Goal: Information Seeking & Learning: Learn about a topic

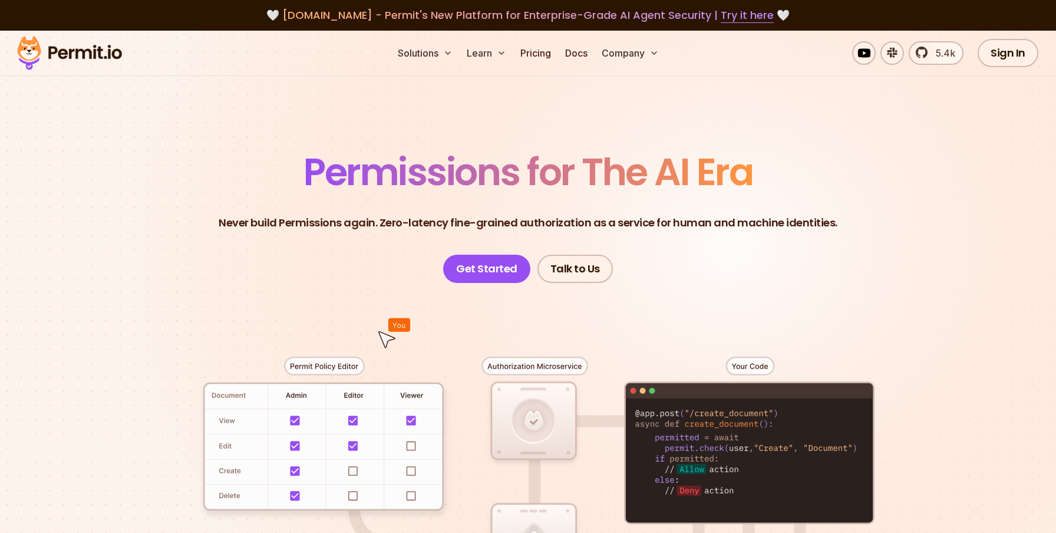
click at [516, 218] on p "Never build Permissions again. Zero-latency fine-grained authorization as a ser…" at bounding box center [528, 223] width 619 height 17
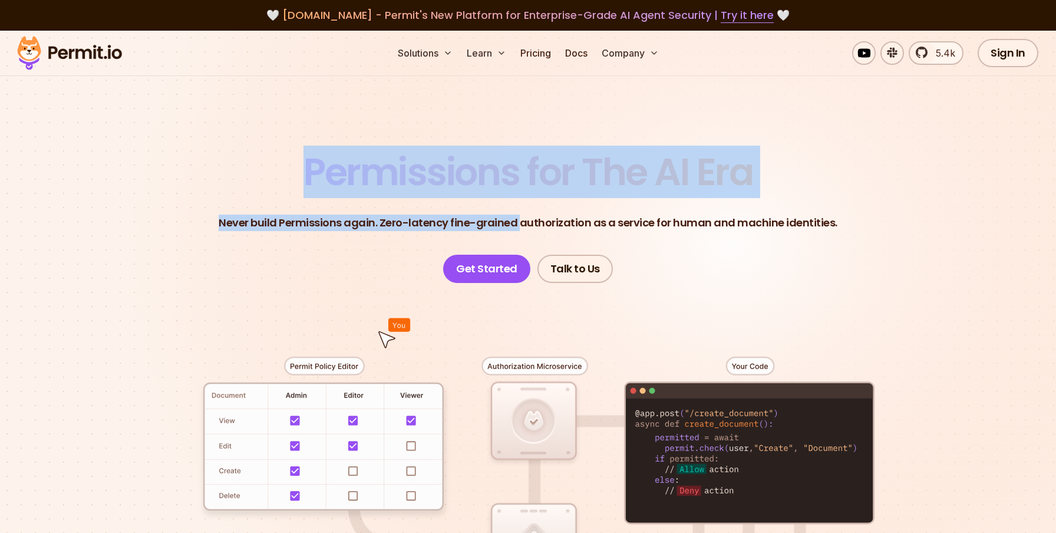
drag, startPoint x: 516, startPoint y: 218, endPoint x: 527, endPoint y: 139, distance: 79.7
click at [527, 139] on section "Permissions for The AI Era Never build Permissions again. Zero-latency fine-gra…" at bounding box center [528, 420] width 1056 height 778
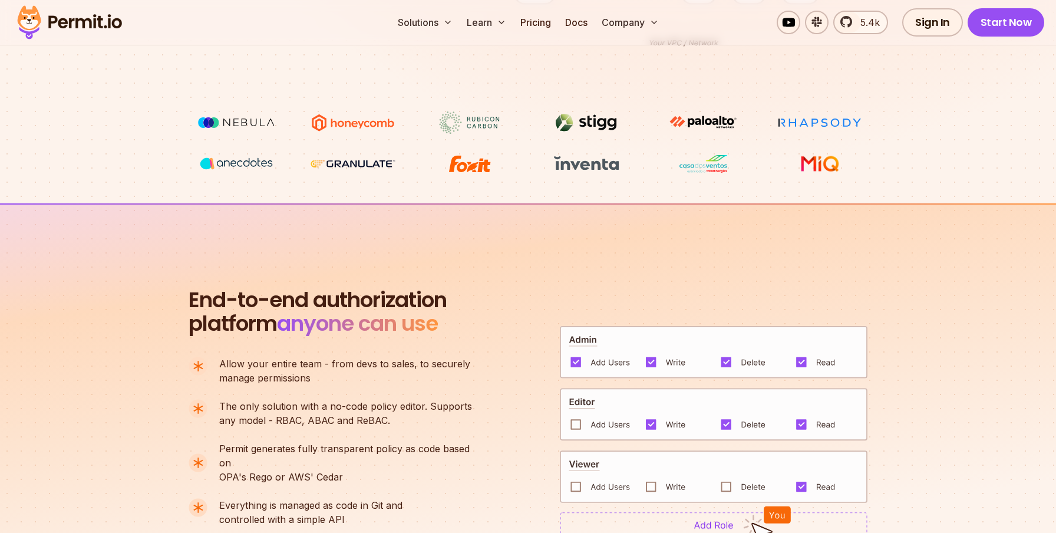
scroll to position [590, 0]
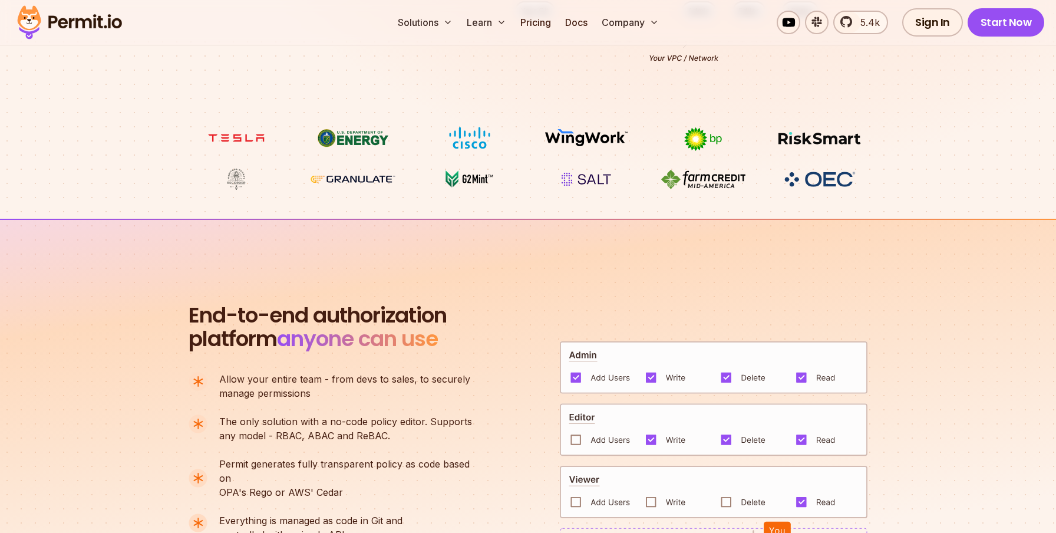
click at [577, 438] on img at bounding box center [714, 429] width 308 height 53
click at [577, 433] on img at bounding box center [714, 429] width 308 height 53
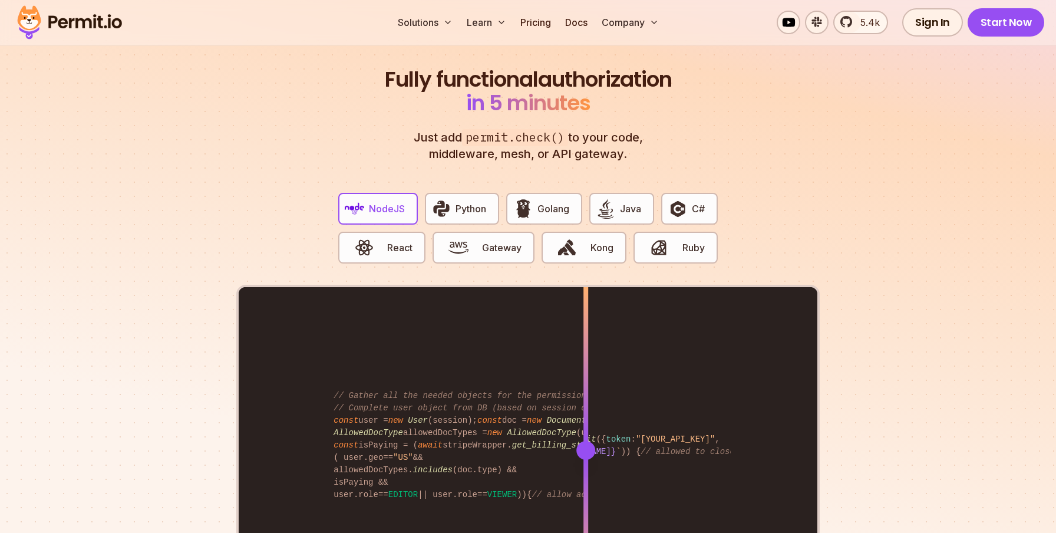
scroll to position [2206, 0]
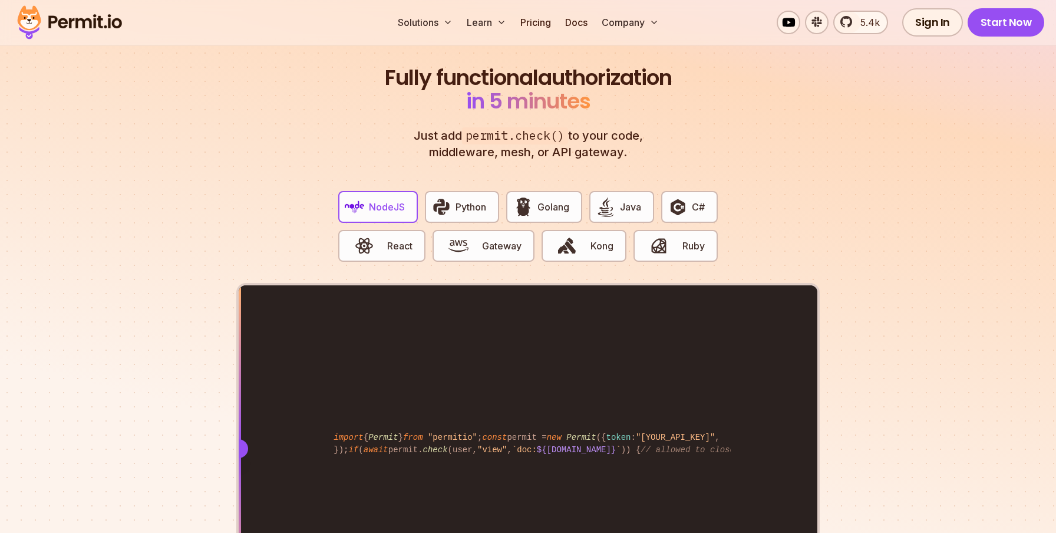
drag, startPoint x: 588, startPoint y: 437, endPoint x: 192, endPoint y: 459, distance: 396.1
click at [192, 459] on section "Fully functional authorization in 5 minutes Just add permit.check() to your cod…" at bounding box center [528, 349] width 1056 height 736
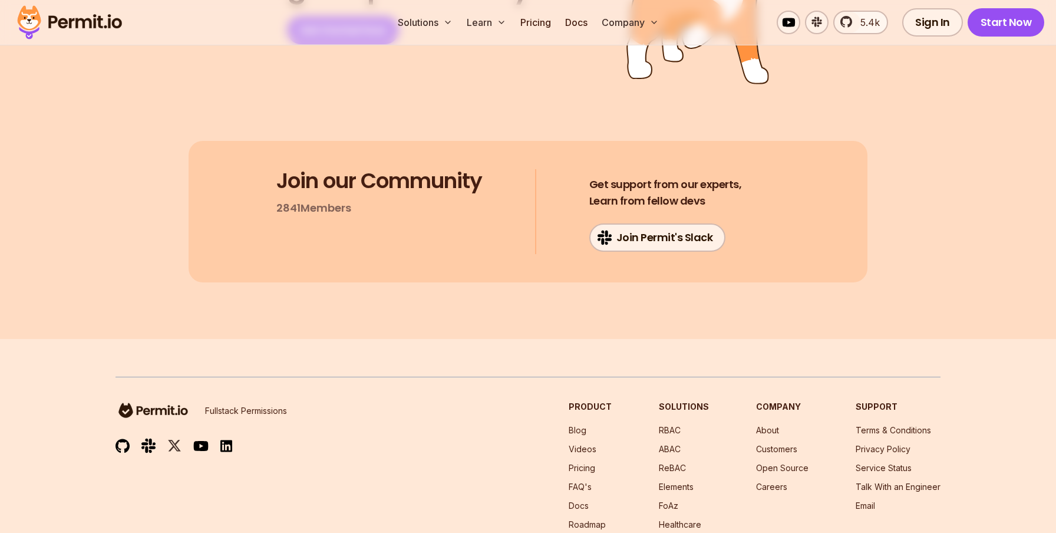
scroll to position [6319, 0]
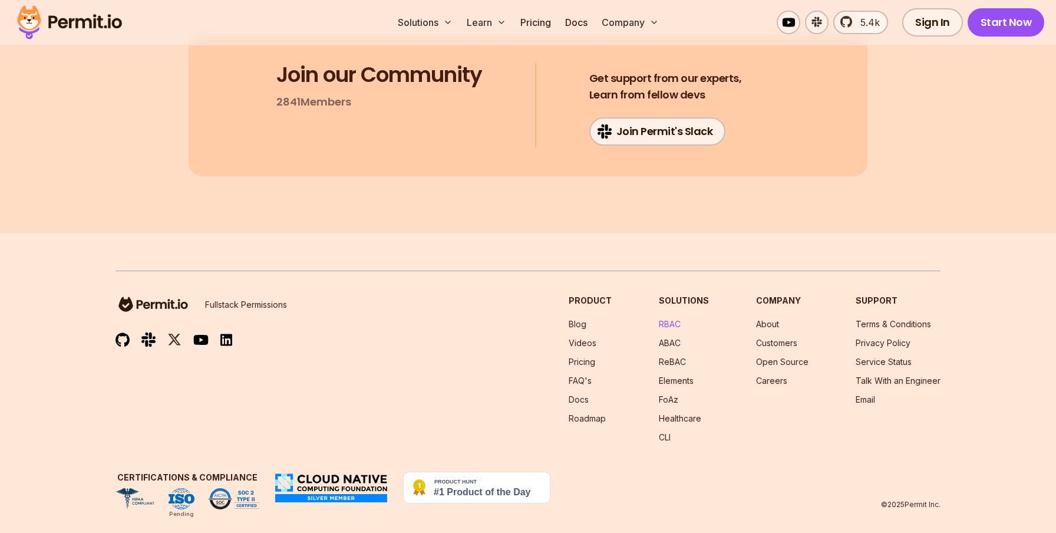
click at [675, 319] on link "RBAC" at bounding box center [670, 324] width 22 height 10
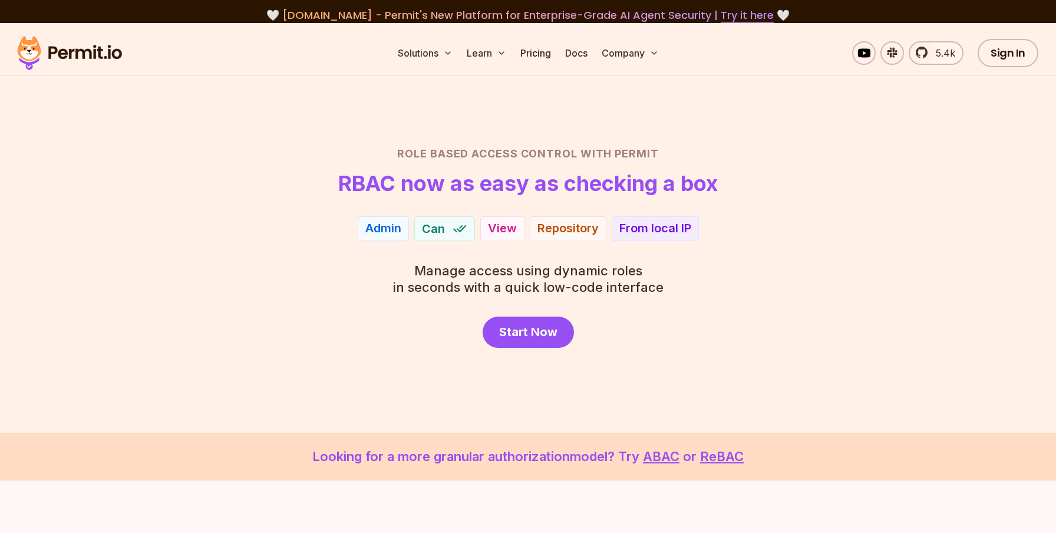
click at [480, 228] on div "Join View" at bounding box center [502, 228] width 44 height 25
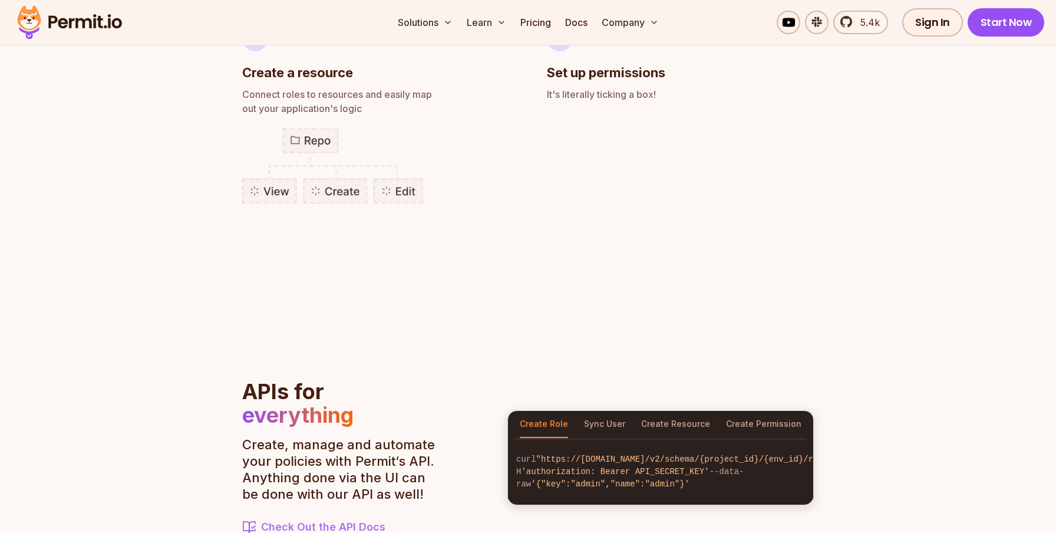
scroll to position [1048, 0]
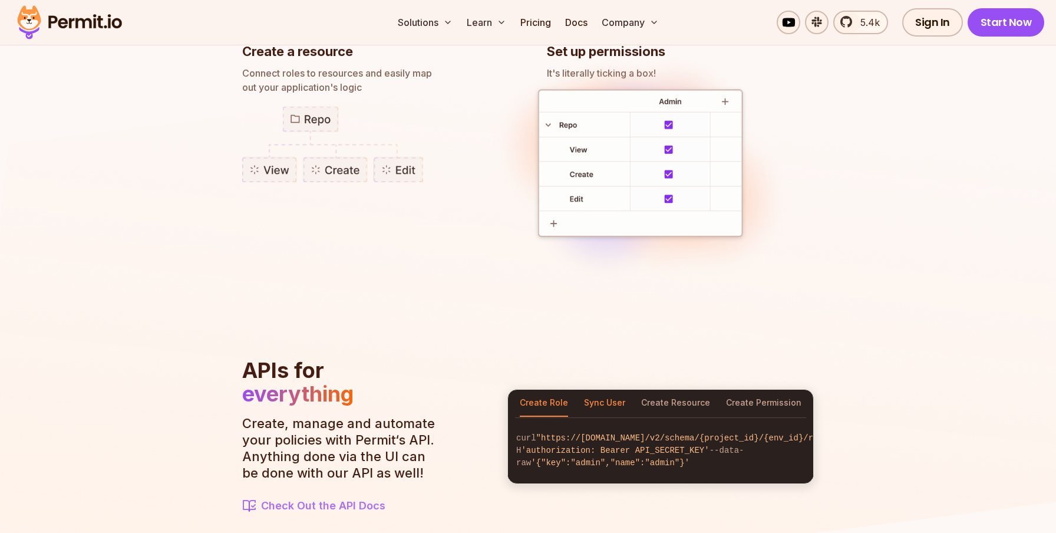
click at [616, 396] on button "Sync User" at bounding box center [604, 403] width 41 height 27
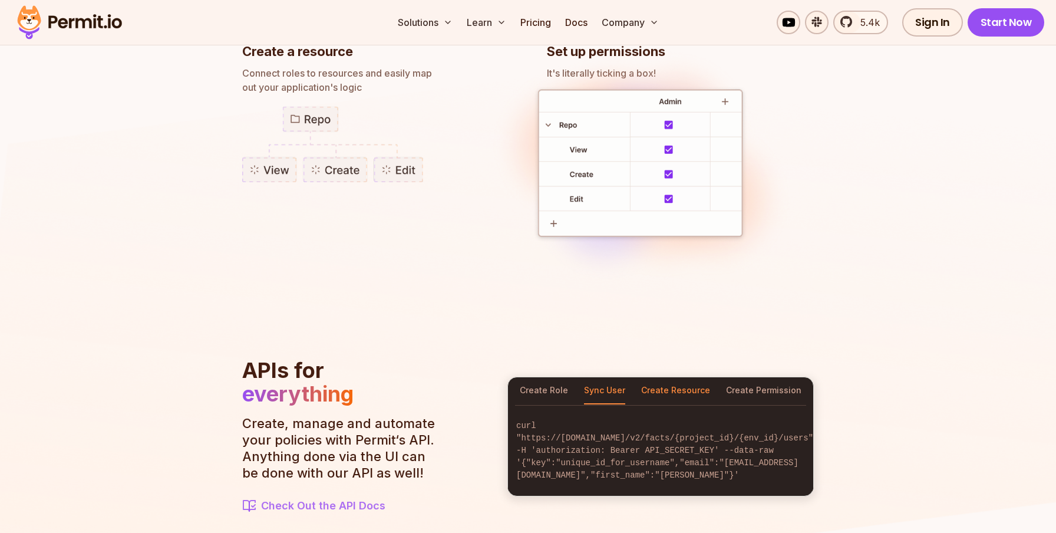
click at [663, 397] on button "Create Resource" at bounding box center [675, 390] width 69 height 27
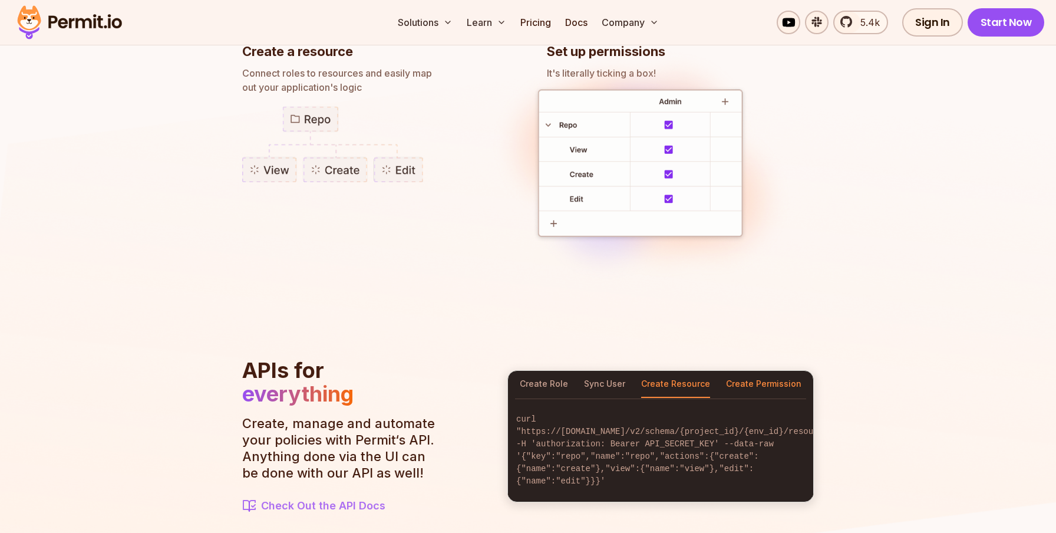
click at [754, 387] on button "Create Permission" at bounding box center [763, 384] width 75 height 27
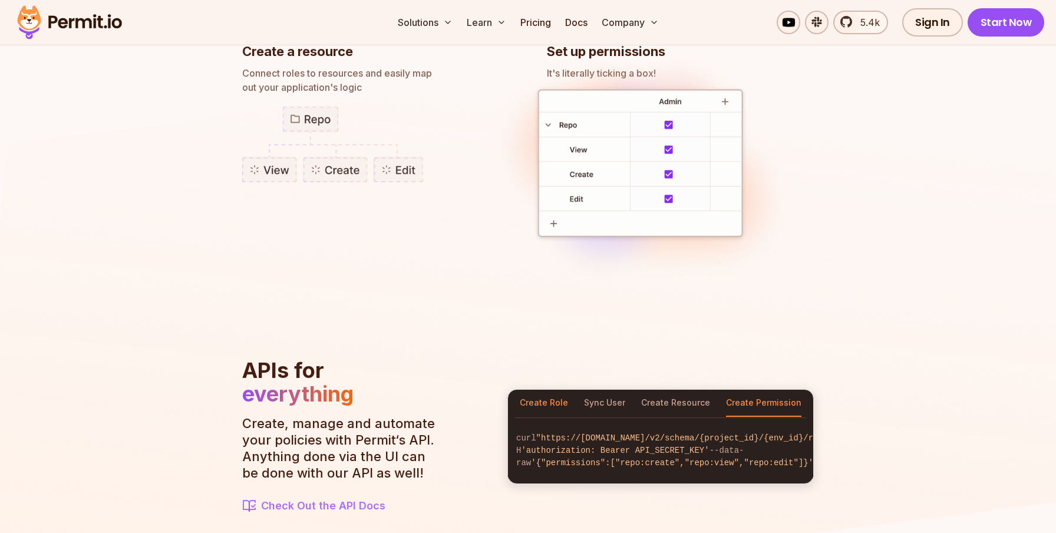
click at [531, 399] on button "Create Role" at bounding box center [544, 403] width 48 height 27
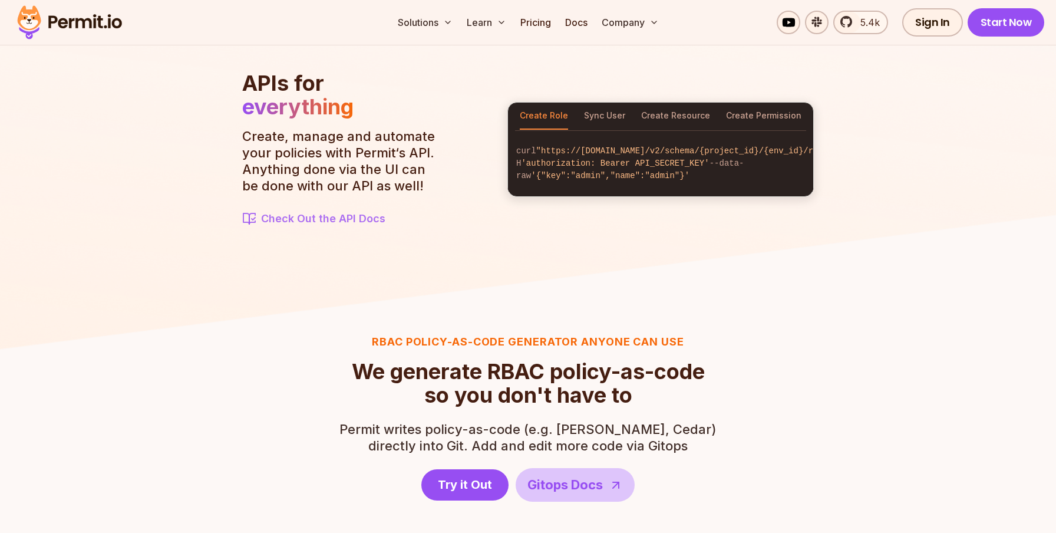
scroll to position [1439, 0]
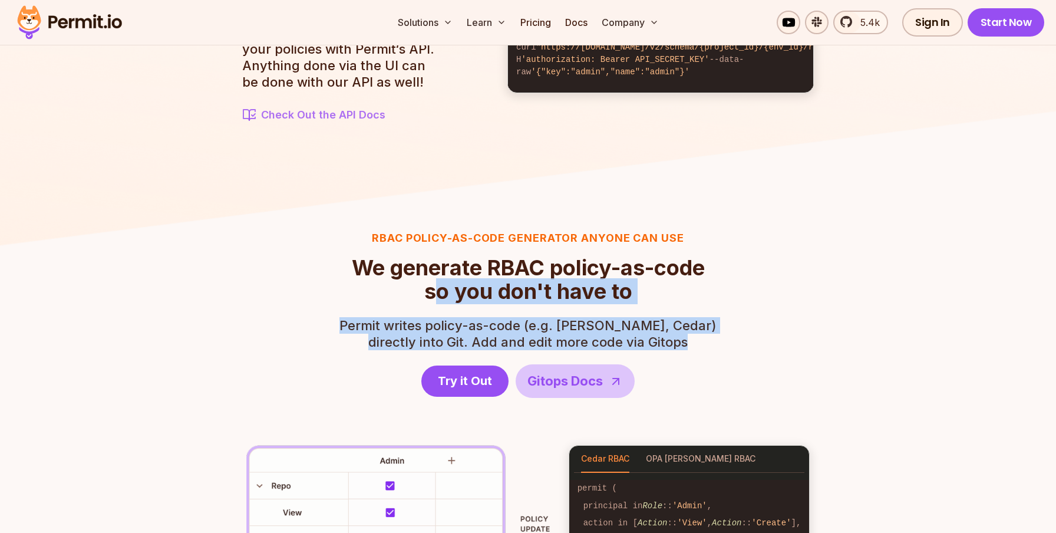
drag, startPoint x: 431, startPoint y: 282, endPoint x: 707, endPoint y: 348, distance: 284.4
click at [707, 348] on div "RBAC Policy-as-code generator anyone can use We generate RBAC policy-as-code so…" at bounding box center [528, 421] width 679 height 382
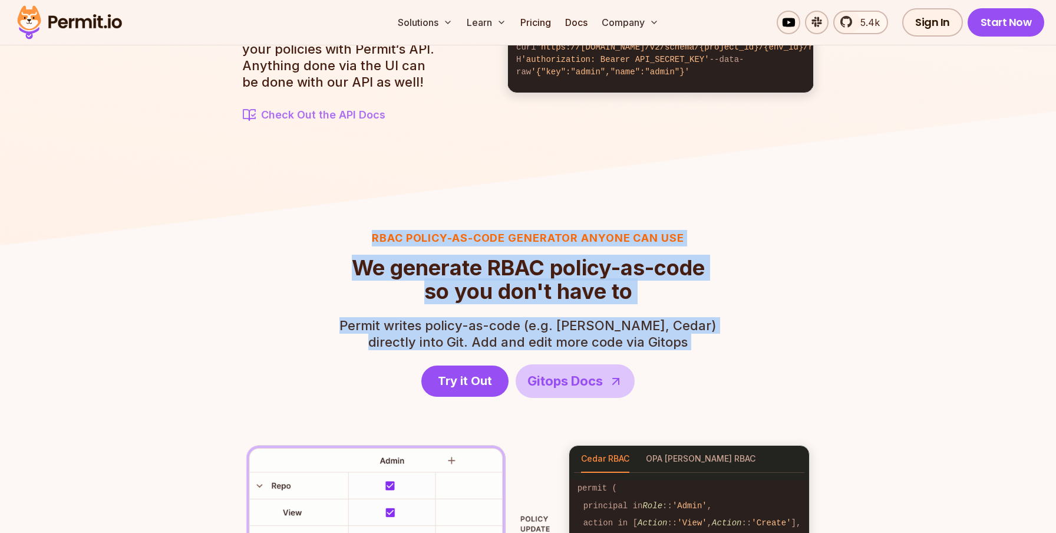
drag, startPoint x: 707, startPoint y: 348, endPoint x: 672, endPoint y: 202, distance: 150.4
click at [672, 202] on section "RBAC Policy-as-code generator anyone can use We generate RBAC policy-as-code so…" at bounding box center [528, 421] width 1056 height 489
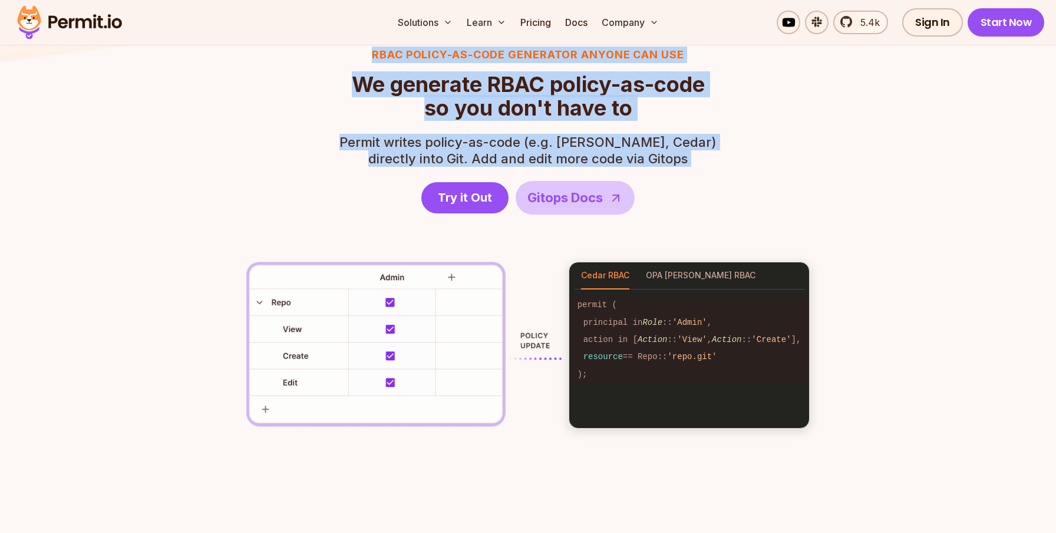
scroll to position [1626, 0]
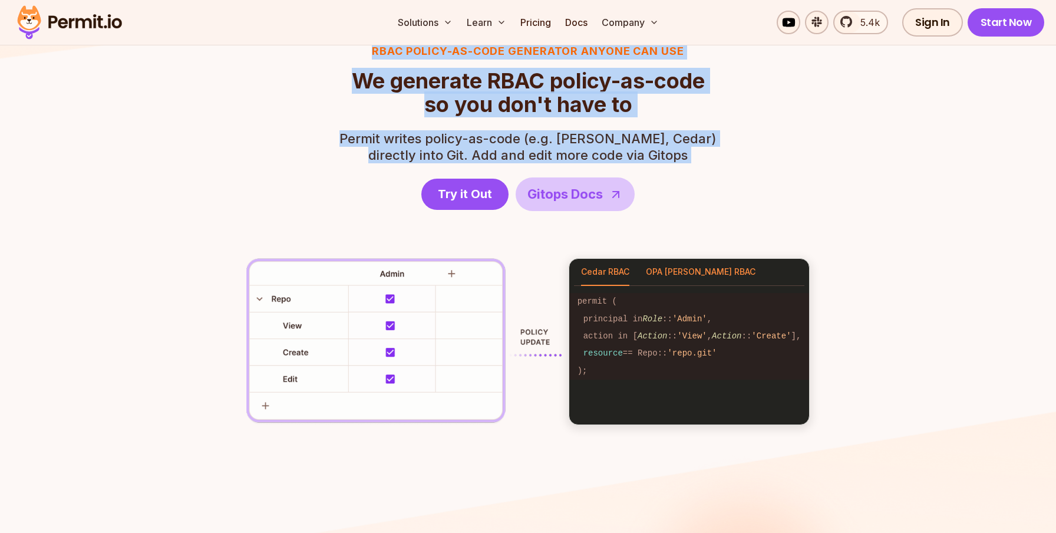
click at [684, 264] on button "OPA [PERSON_NAME] RBAC" at bounding box center [701, 272] width 110 height 27
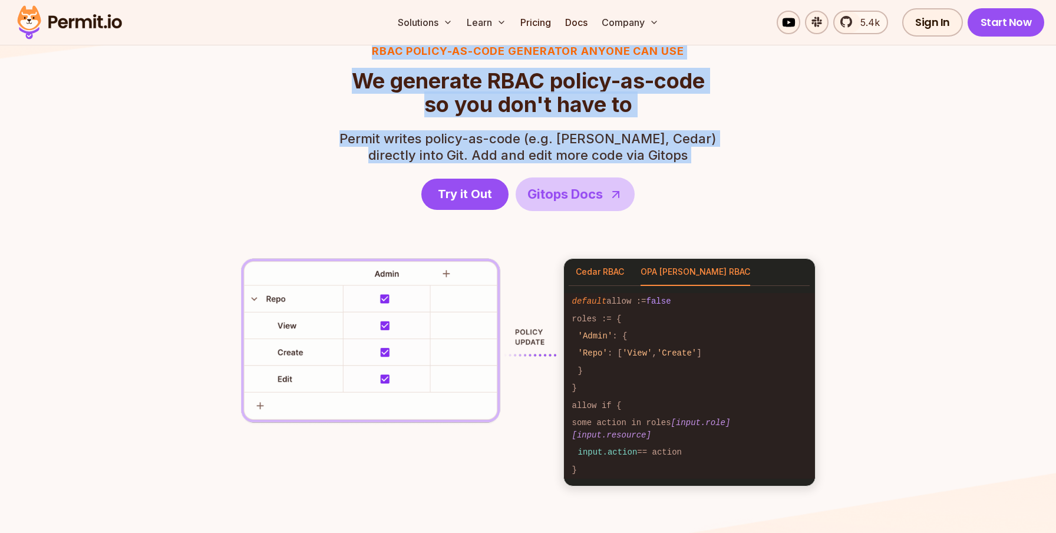
click at [619, 269] on button "Cedar RBAC" at bounding box center [600, 272] width 48 height 27
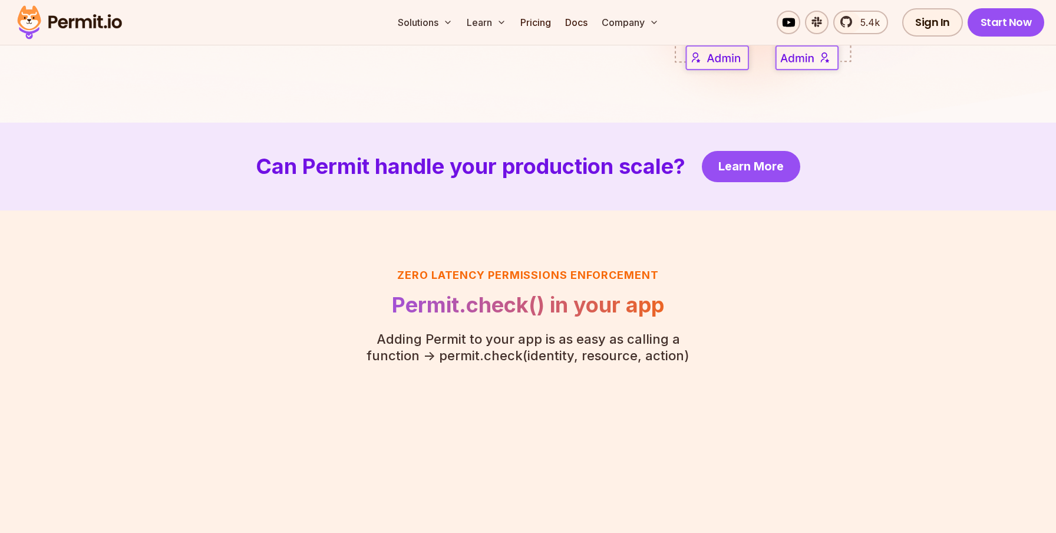
scroll to position [2422, 0]
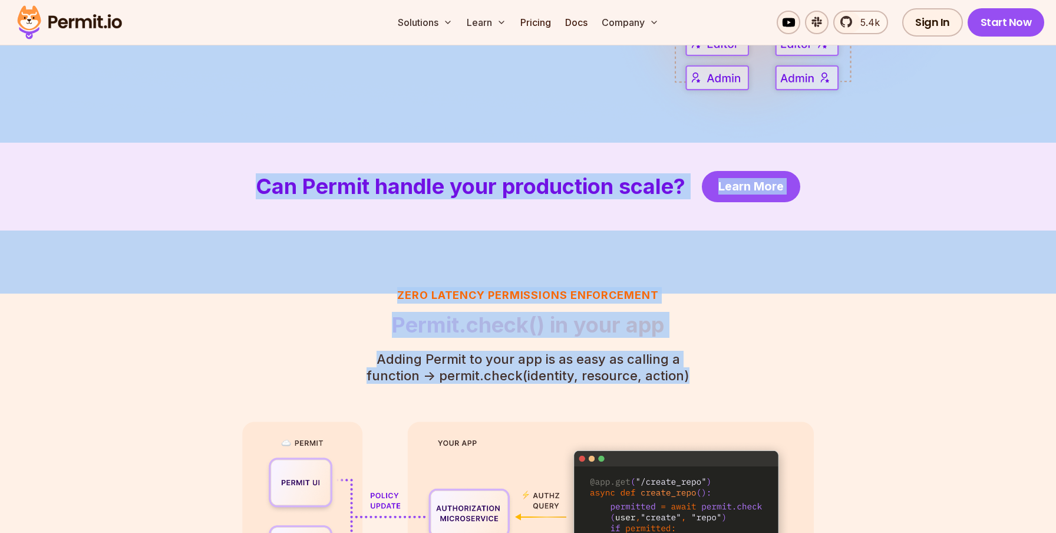
drag, startPoint x: 607, startPoint y: 354, endPoint x: 494, endPoint y: 277, distance: 136.2
click at [511, 328] on h2 "Permit.check() in your app" at bounding box center [528, 325] width 360 height 24
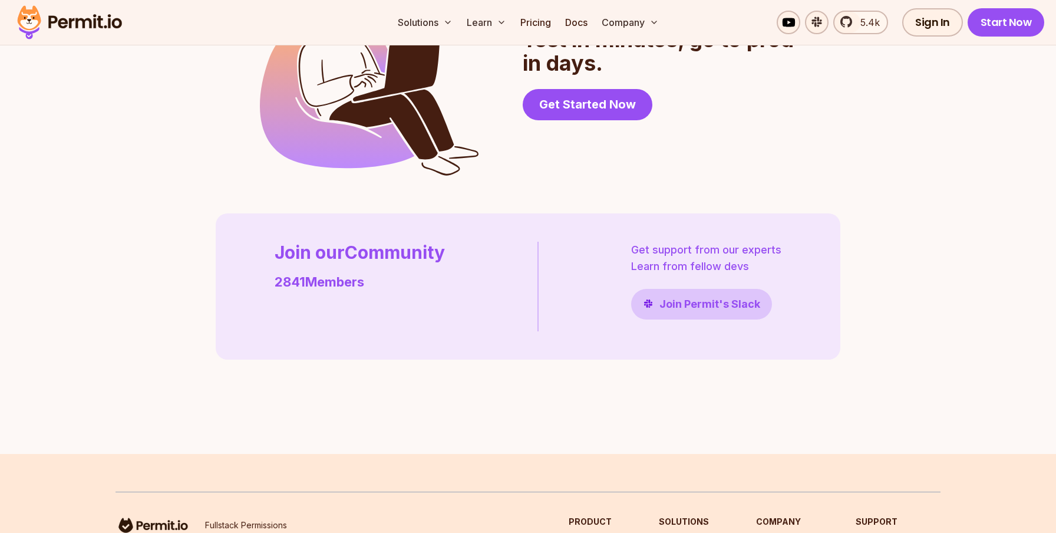
scroll to position [3289, 0]
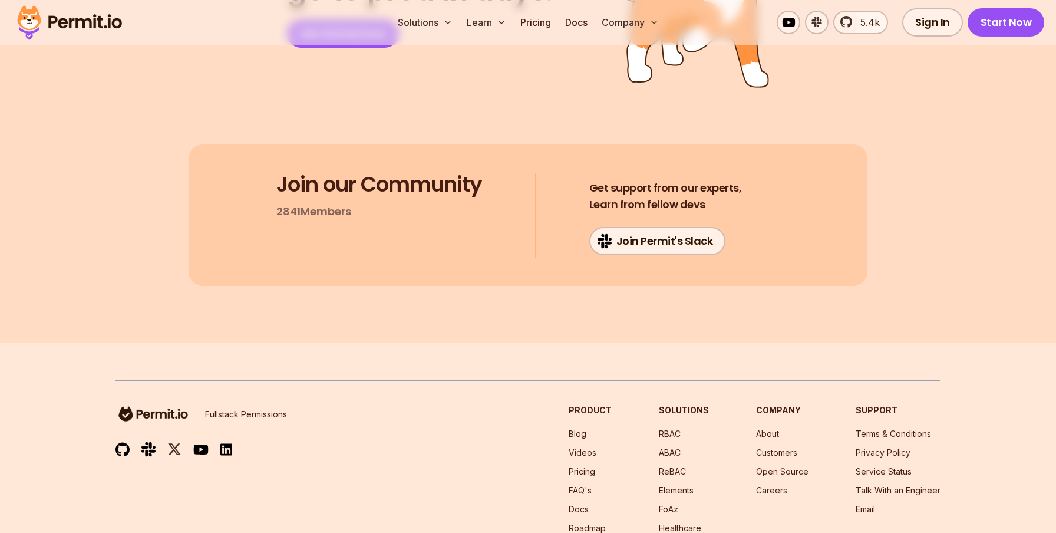
scroll to position [6319, 0]
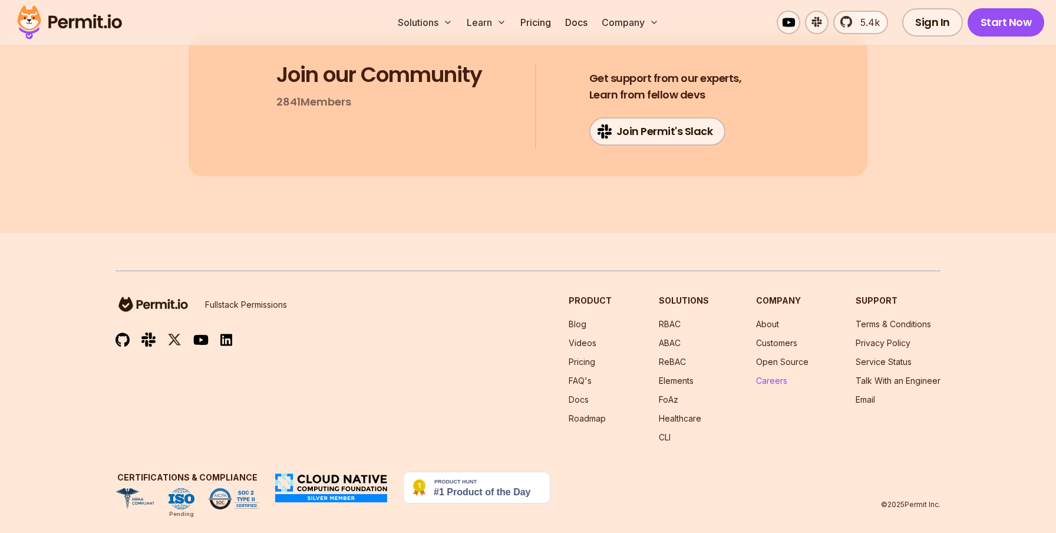
click at [778, 376] on link "Careers" at bounding box center [771, 381] width 31 height 10
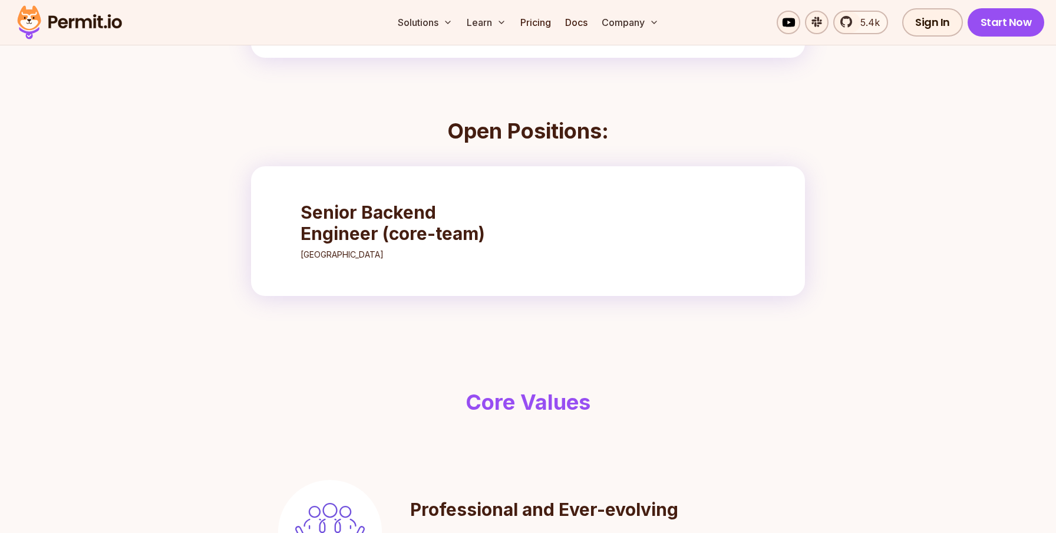
scroll to position [356, 0]
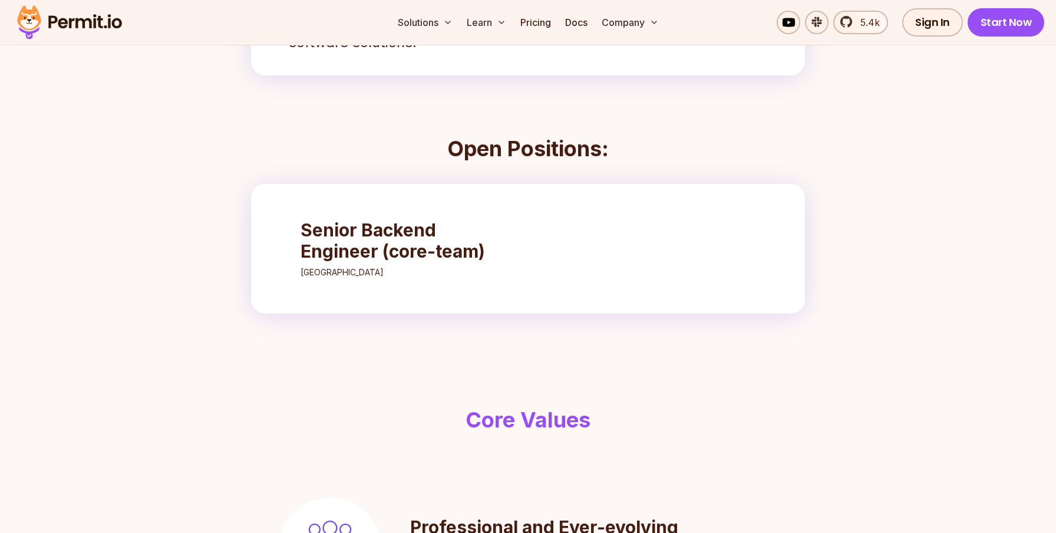
click at [411, 260] on h3 "Senior Backend Engineer (core-team)" at bounding box center [405, 240] width 209 height 42
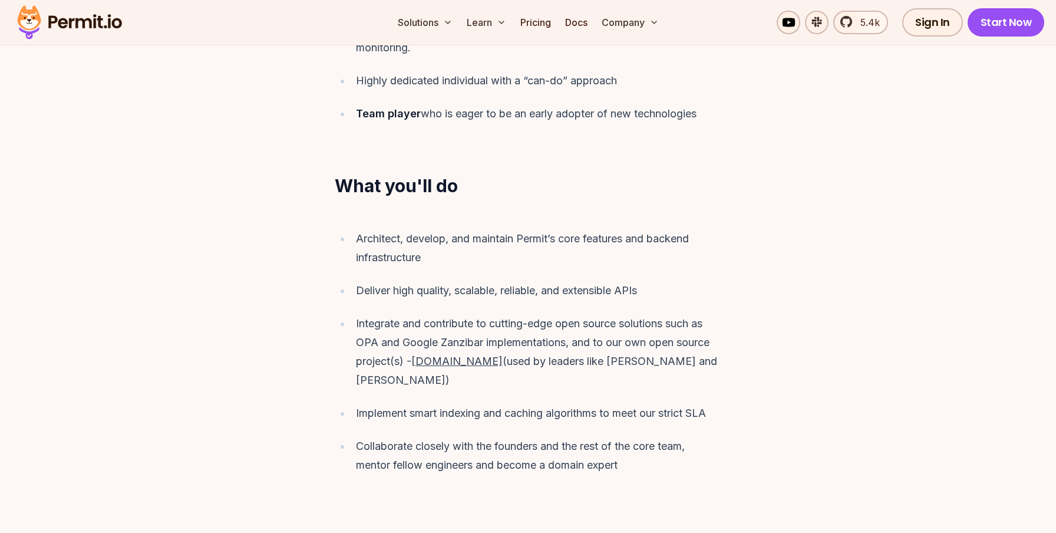
scroll to position [1082, 0]
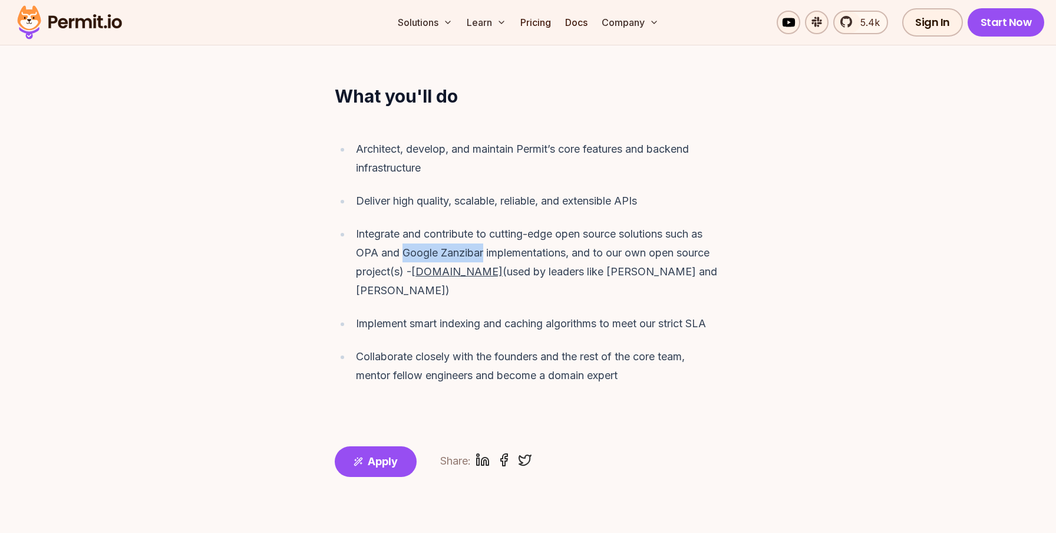
drag, startPoint x: 403, startPoint y: 234, endPoint x: 483, endPoint y: 236, distance: 80.8
click at [483, 236] on div "Integrate and contribute to cutting-edge open source solutions such as OPA and …" at bounding box center [538, 262] width 365 height 75
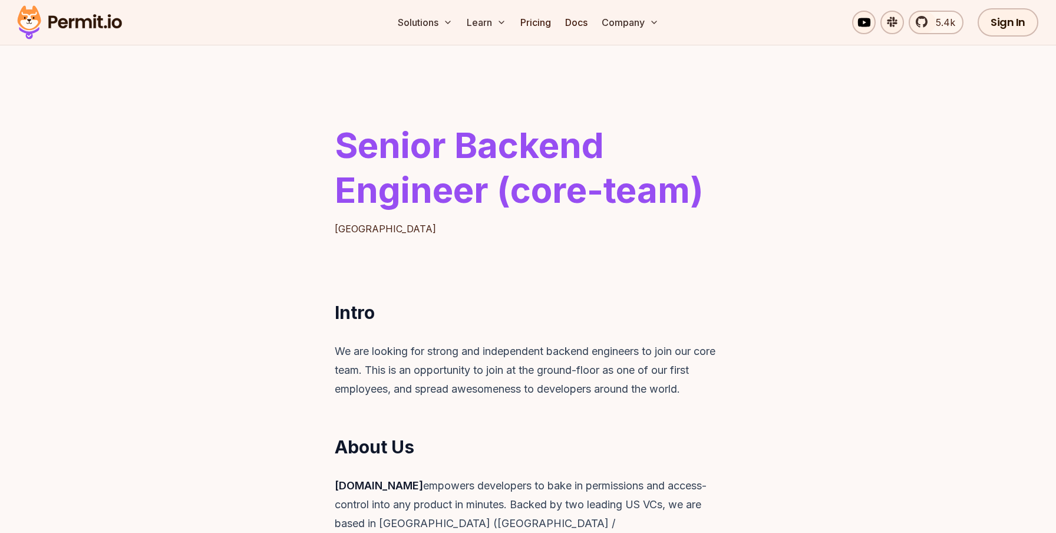
scroll to position [54, 0]
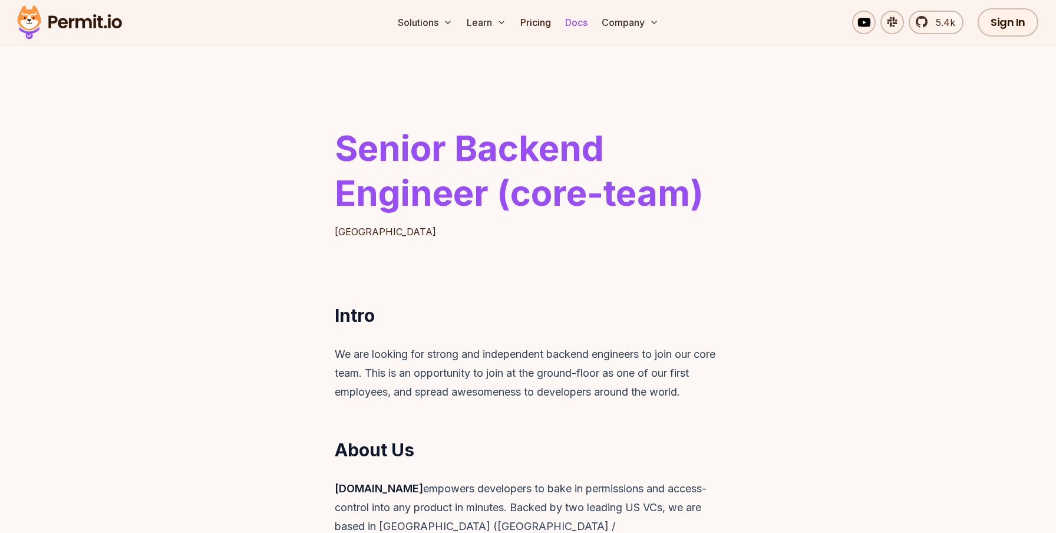
click at [588, 27] on link "Docs" at bounding box center [577, 23] width 32 height 24
